Goal: Navigation & Orientation: Find specific page/section

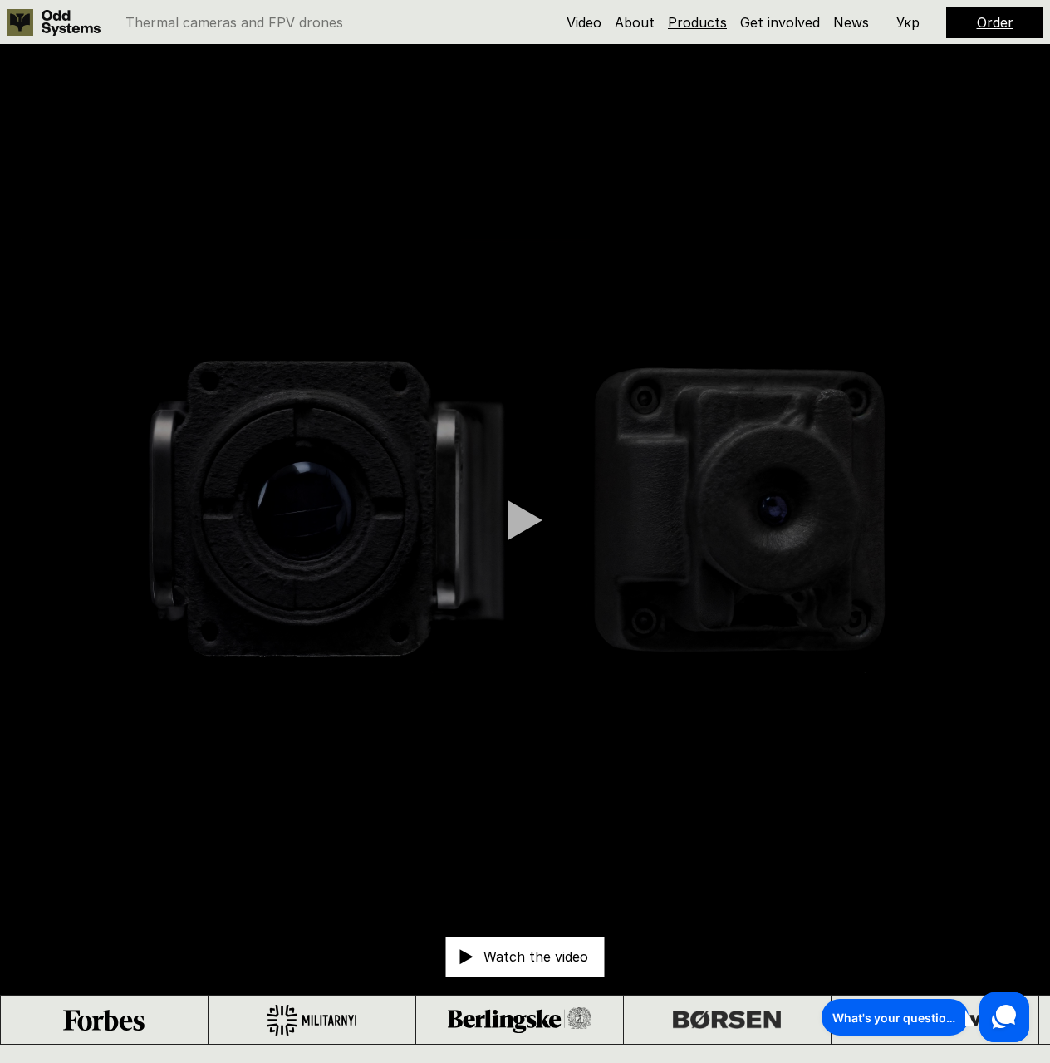
click at [690, 21] on link "Products" at bounding box center [697, 22] width 59 height 17
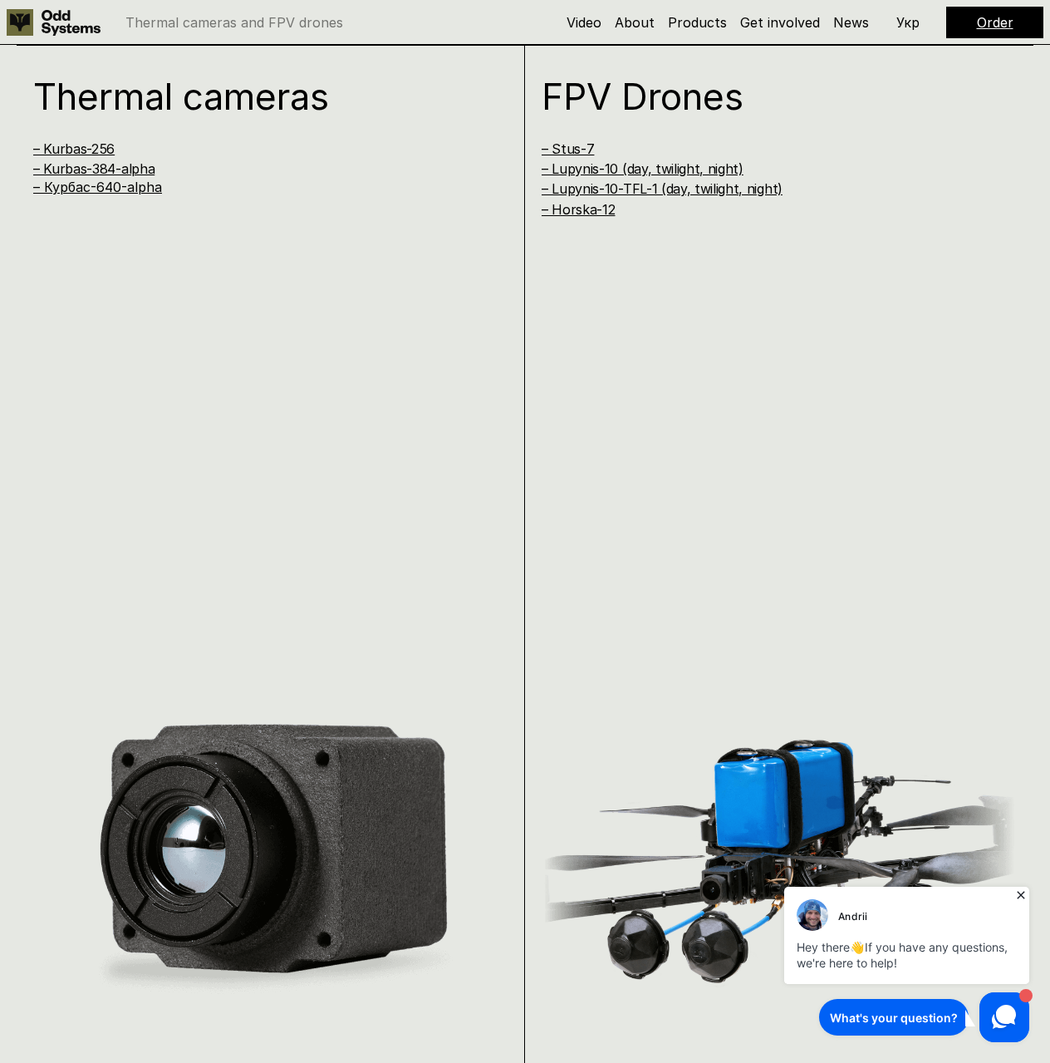
scroll to position [2108, 0]
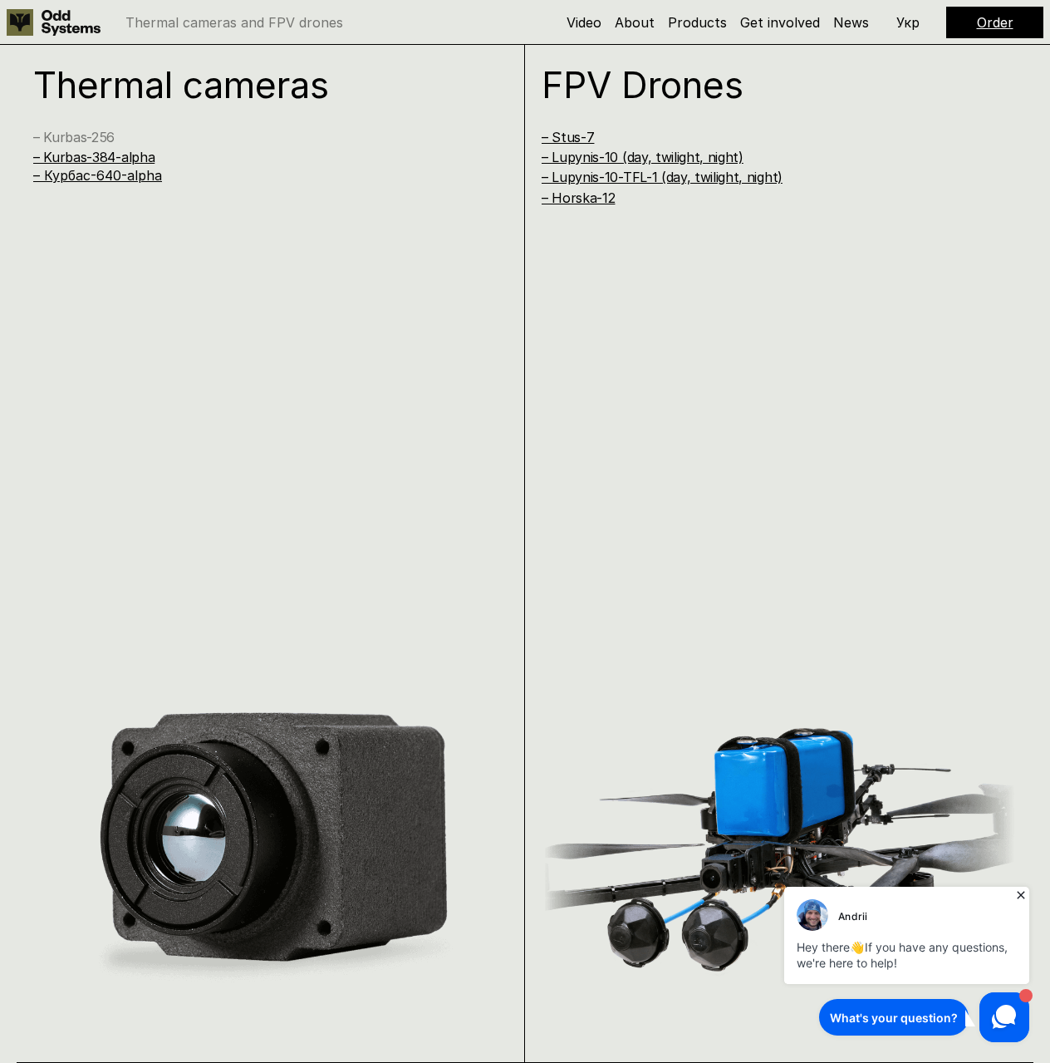
click at [112, 135] on link "– Kurbas-256" at bounding box center [73, 137] width 81 height 17
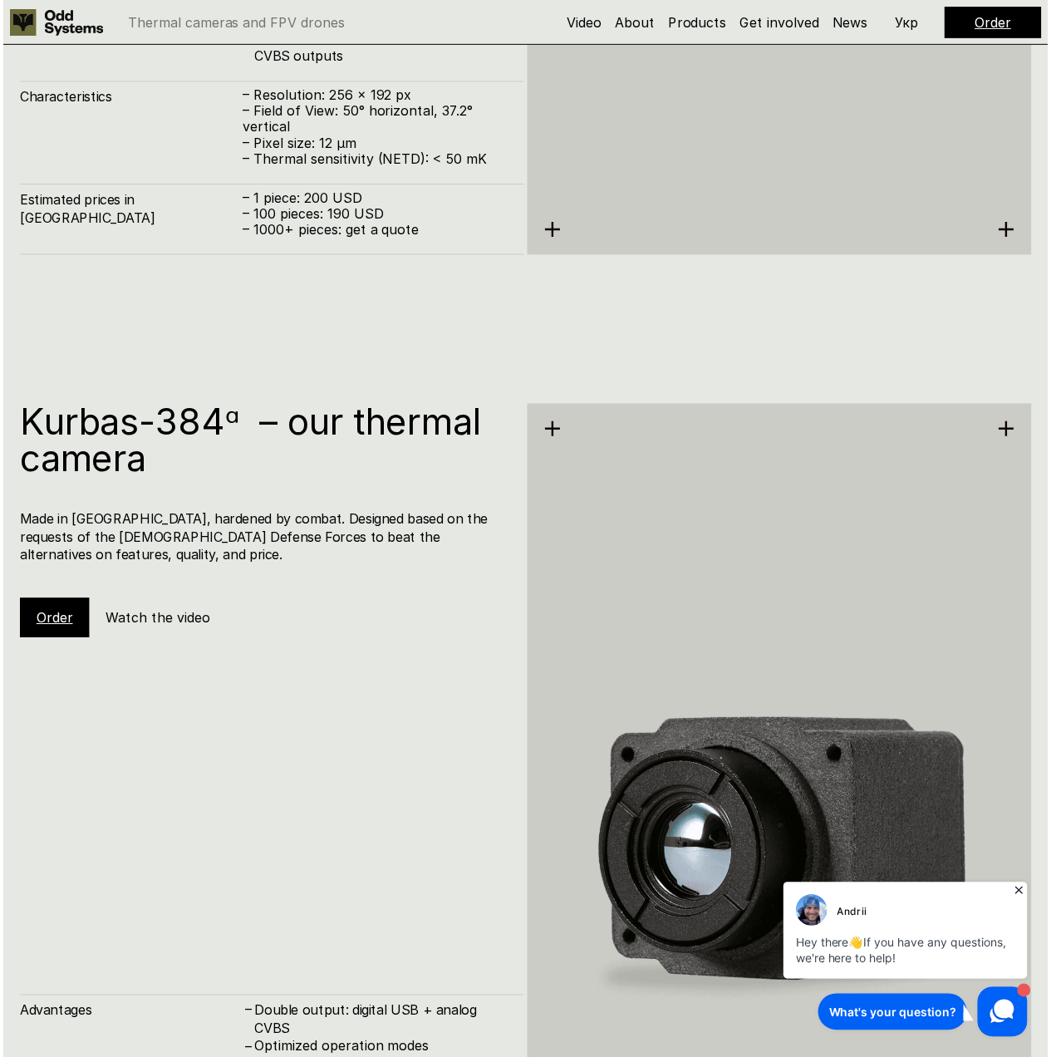
scroll to position [3669, 0]
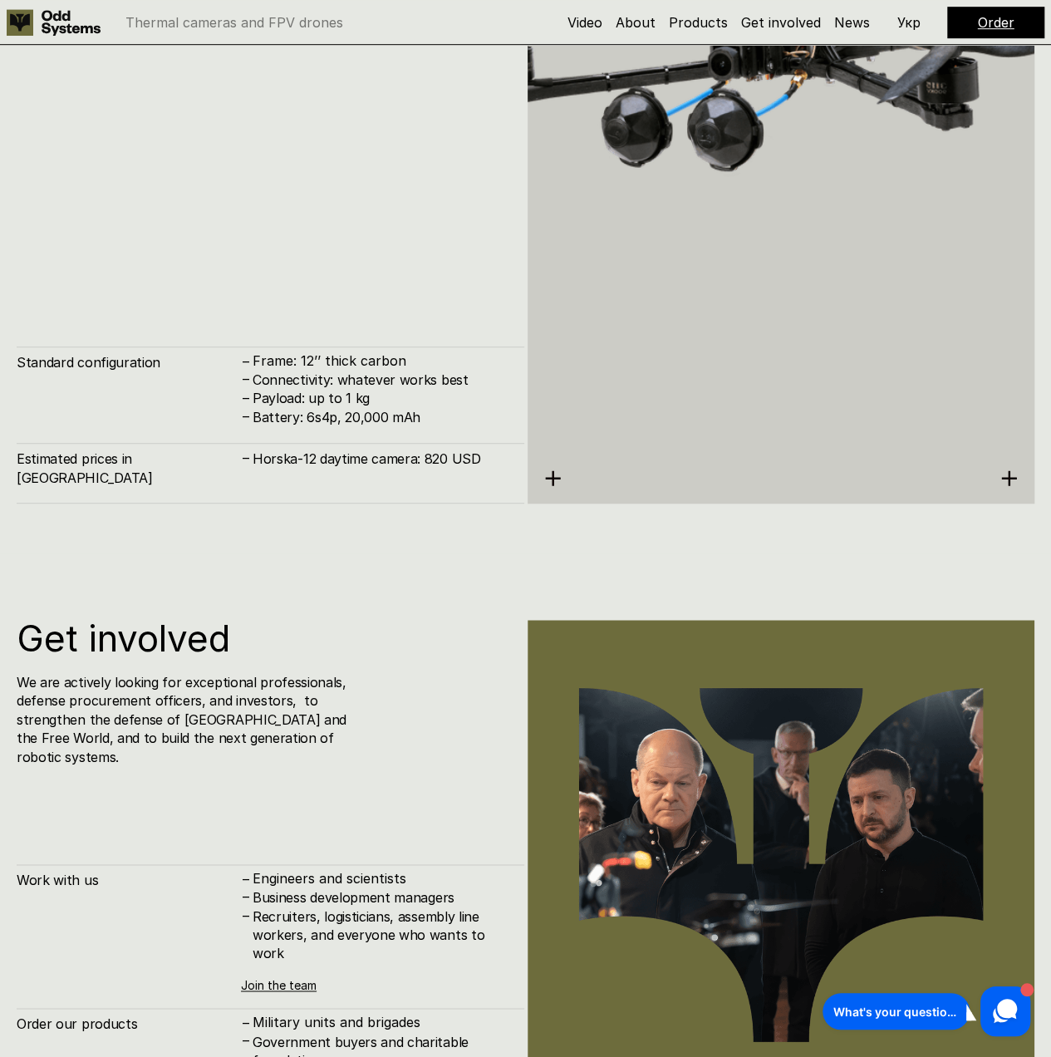
scroll to position [10318, 0]
